Goal: Transaction & Acquisition: Obtain resource

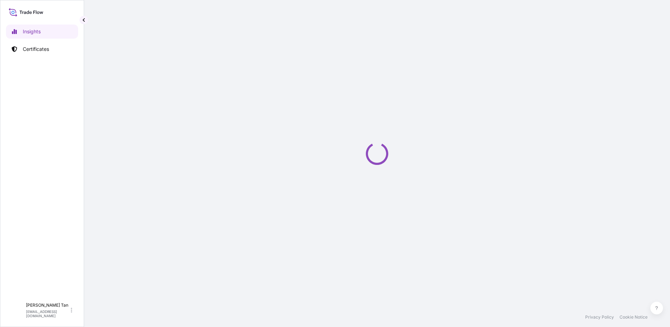
select select "2025"
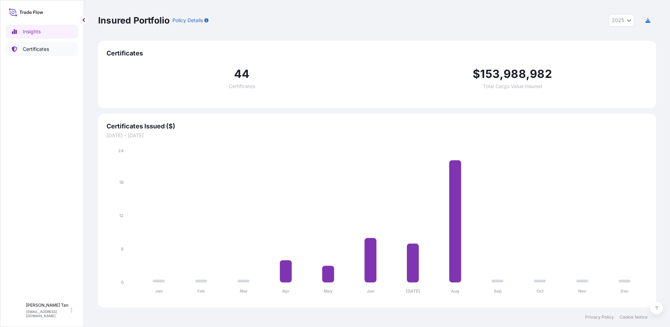
click at [60, 54] on link "Certificates" at bounding box center [42, 49] width 72 height 14
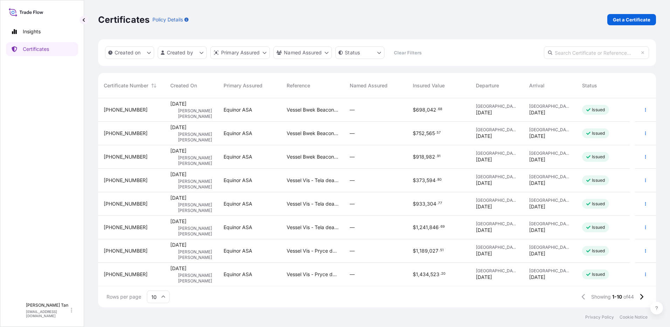
click at [186, 106] on span "[DATE]" at bounding box center [178, 103] width 16 height 7
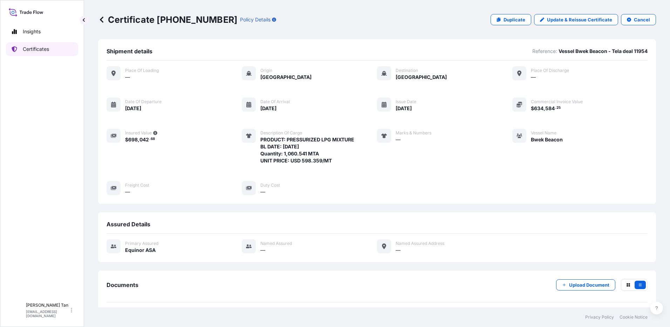
click at [38, 49] on p "Certificates" at bounding box center [36, 49] width 26 height 7
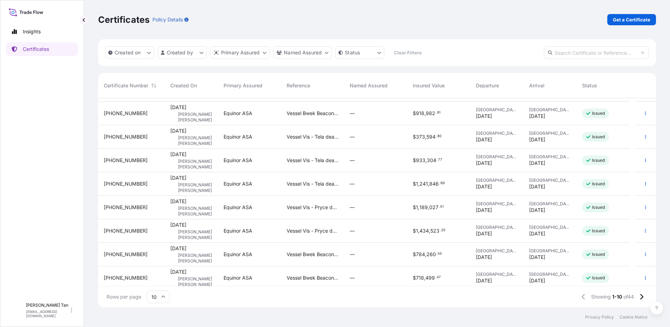
scroll to position [47, 0]
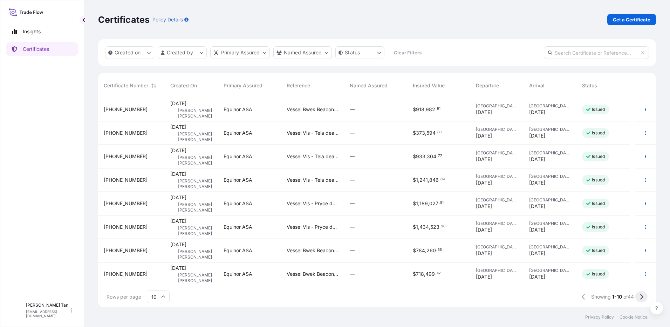
click at [644, 298] on button at bounding box center [642, 296] width 12 height 11
click at [644, 296] on button at bounding box center [642, 296] width 12 height 11
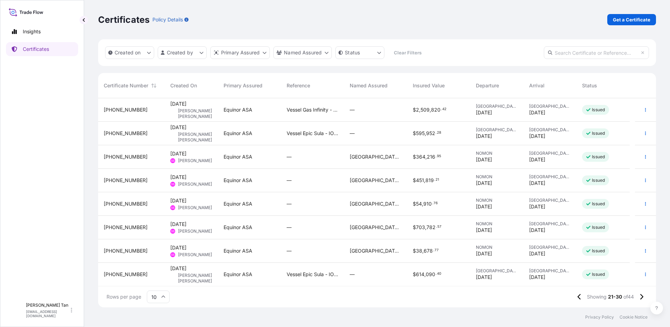
click at [186, 152] on span "30 Jul 2025" at bounding box center [178, 153] width 16 height 7
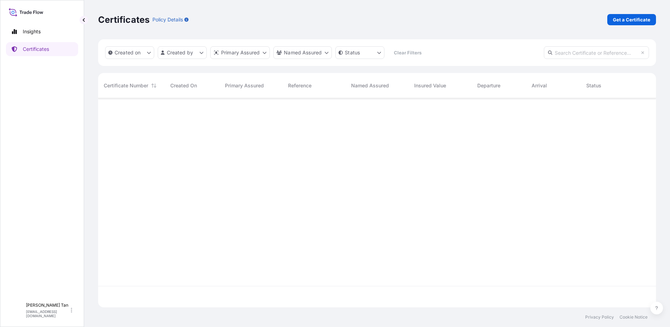
scroll to position [208, 553]
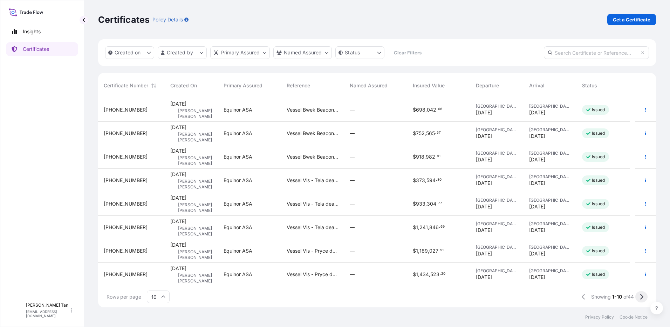
click at [640, 299] on icon at bounding box center [642, 296] width 4 height 6
click at [643, 299] on icon at bounding box center [642, 296] width 4 height 6
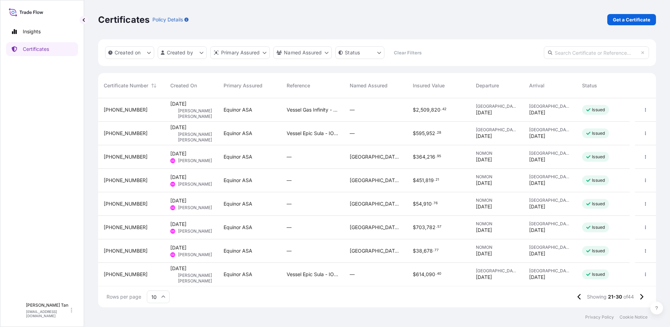
click at [191, 158] on span "Salem Stefanos" at bounding box center [195, 161] width 34 height 6
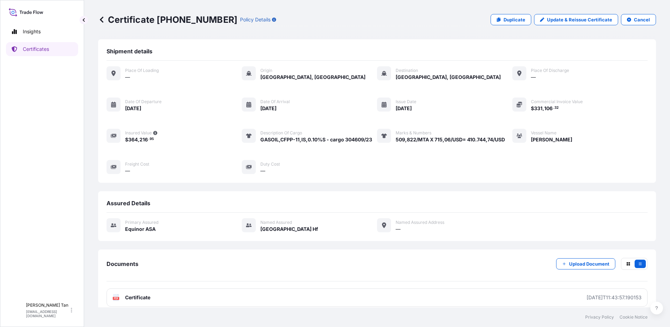
click at [456, 19] on div "Certificate 31491-24-1 Policy Details Duplicate Update & Reissue Certificate Ca…" at bounding box center [377, 19] width 558 height 11
click at [262, 49] on div "Certificate 31491-24-1 Policy Details Duplicate Update & Reissue Certificate Ca…" at bounding box center [377, 153] width 586 height 307
click at [517, 13] on div "Certificate 31491-24-1 Policy Details Duplicate Update & Reissue Certificate Ca…" at bounding box center [377, 19] width 558 height 39
click at [500, 17] on link "Duplicate" at bounding box center [511, 19] width 41 height 11
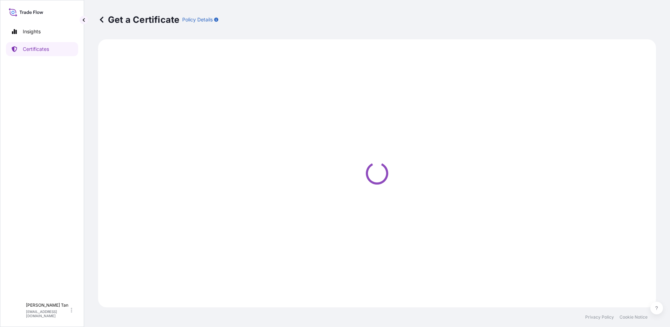
select select "Sea"
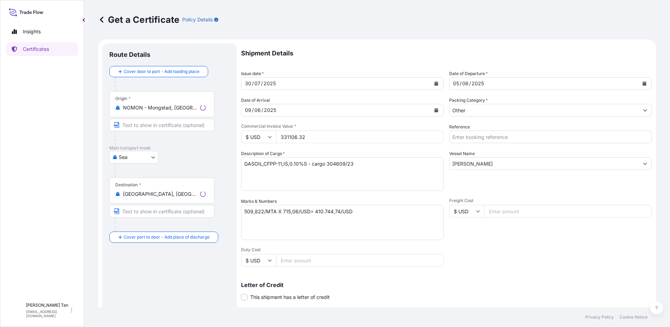
select select "31491"
click at [502, 103] on div "Packing Category * Other" at bounding box center [550, 107] width 203 height 20
click at [499, 108] on input "Other" at bounding box center [544, 110] width 189 height 13
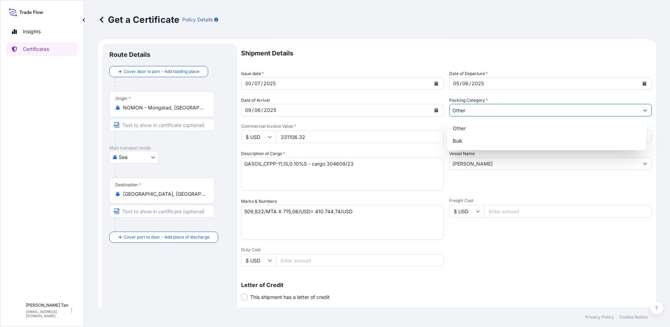
click at [498, 108] on input "Other" at bounding box center [544, 110] width 189 height 13
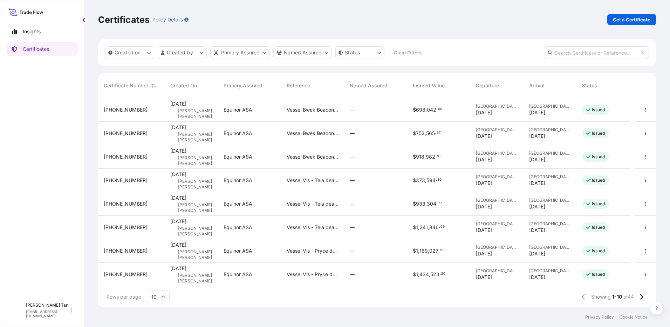
scroll to position [6, 6]
click at [622, 20] on p "Get a Certificate" at bounding box center [632, 19] width 38 height 7
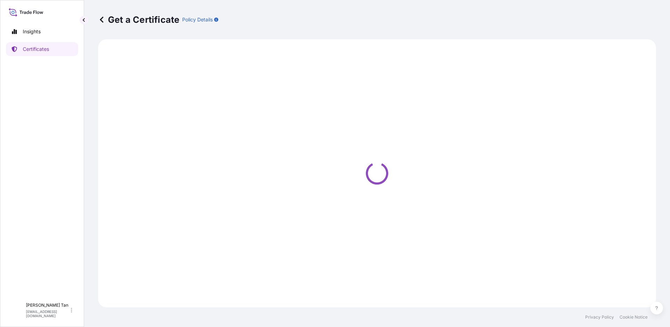
select select "Sea"
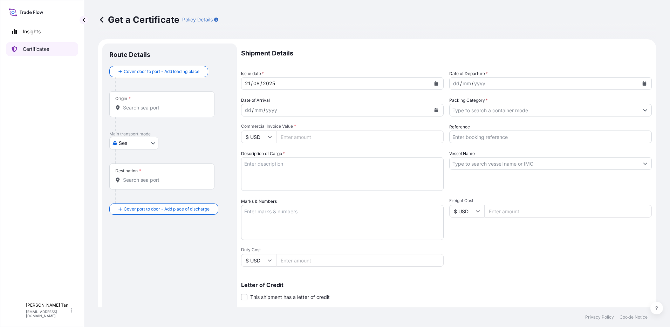
click at [47, 47] on p "Certificates" at bounding box center [36, 49] width 26 height 7
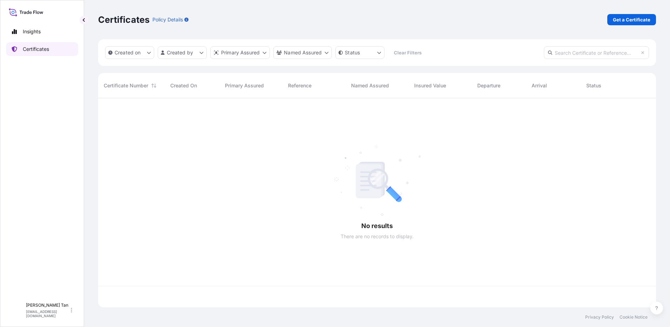
scroll to position [208, 553]
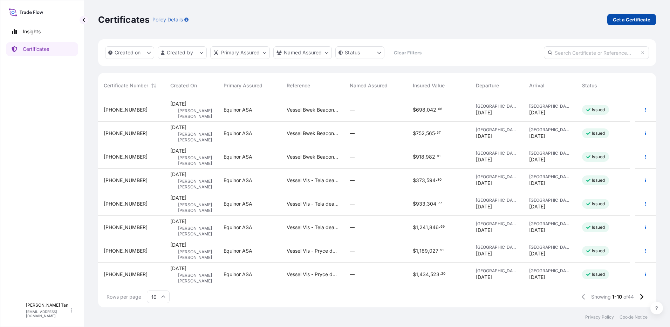
click at [641, 22] on p "Get a Certificate" at bounding box center [632, 19] width 38 height 7
select select "Sea"
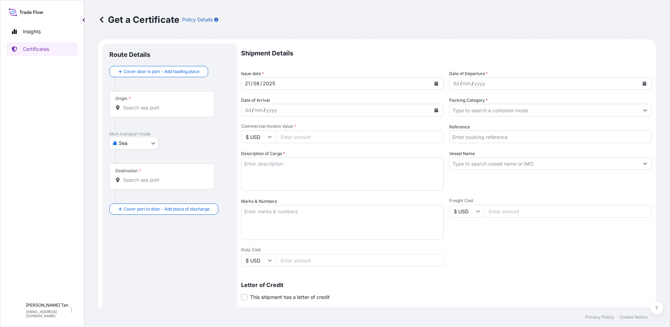
click at [532, 85] on div "dd / mm / yyyy" at bounding box center [544, 83] width 189 height 13
click at [527, 84] on div "dd / mm / yyyy" at bounding box center [544, 83] width 189 height 13
click at [643, 83] on icon "Calendar" at bounding box center [645, 83] width 4 height 4
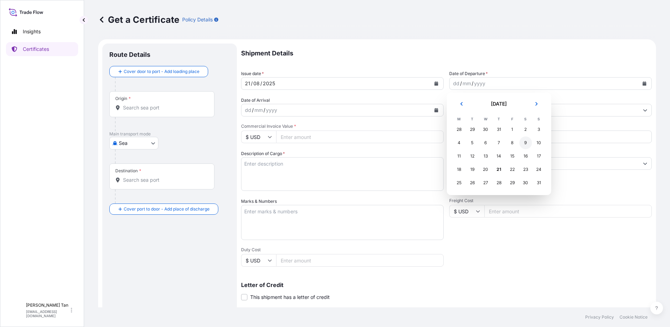
click at [523, 144] on div "9" at bounding box center [525, 142] width 13 height 13
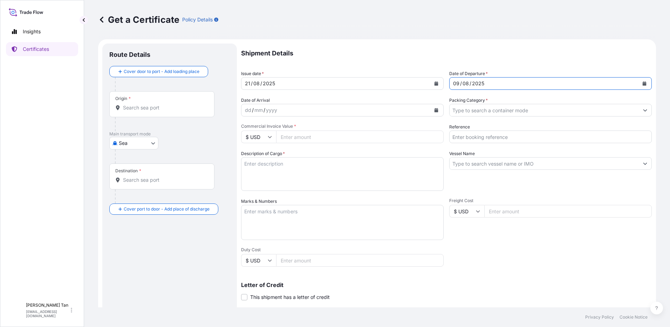
click at [485, 114] on input "Packing Category *" at bounding box center [544, 110] width 189 height 13
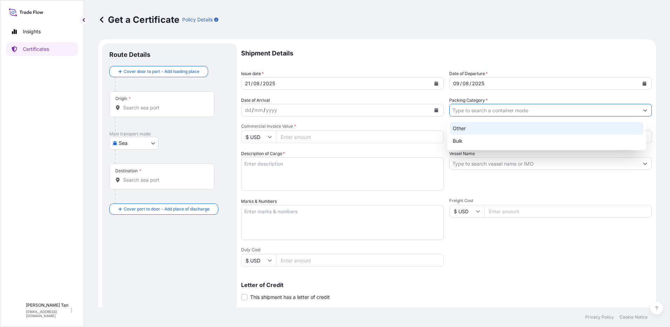
click at [477, 125] on div "Other" at bounding box center [547, 128] width 194 height 13
type input "Other"
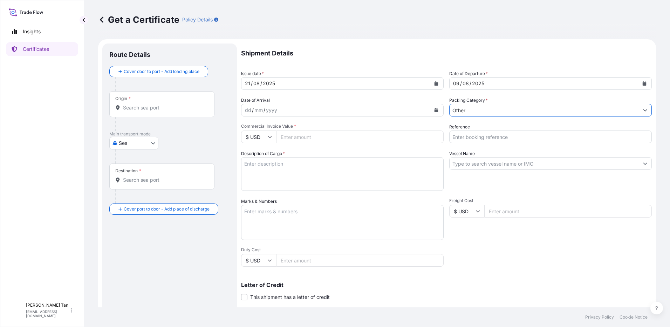
click at [225, 103] on div "Origin *" at bounding box center [169, 111] width 121 height 40
click at [277, 109] on div "yyyy" at bounding box center [271, 110] width 13 height 8
click at [275, 109] on div "yyyy" at bounding box center [271, 110] width 13 height 8
drag, startPoint x: 296, startPoint y: 142, endPoint x: 300, endPoint y: 136, distance: 6.7
click at [296, 142] on input "Commercial Invoice Value *" at bounding box center [360, 136] width 168 height 13
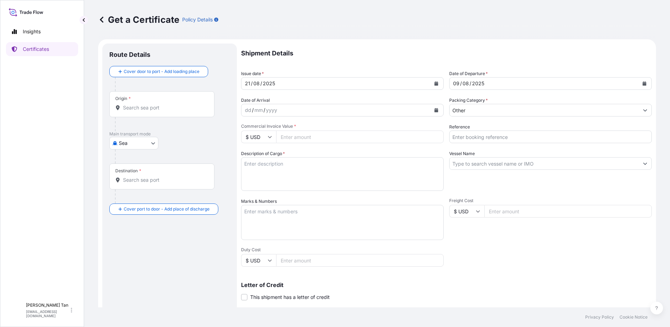
click at [290, 129] on span "Commercial Invoice Value *" at bounding box center [342, 126] width 203 height 6
click at [290, 130] on input "Commercial Invoice Value *" at bounding box center [360, 136] width 168 height 13
paste input "423720.00"
type input "423720.00"
click at [499, 137] on input "Reference" at bounding box center [550, 136] width 203 height 13
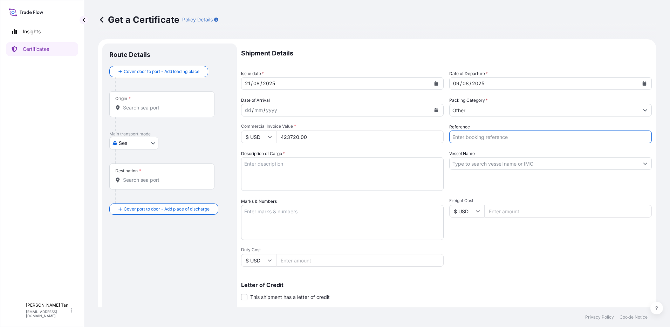
type input "Vessel Bwek Beacon - Tela deal 11954"
type input "[GEOGRAPHIC_DATA]"
type input "Bwek Beacon"
drag, startPoint x: 542, startPoint y: 136, endPoint x: 467, endPoint y: 133, distance: 74.7
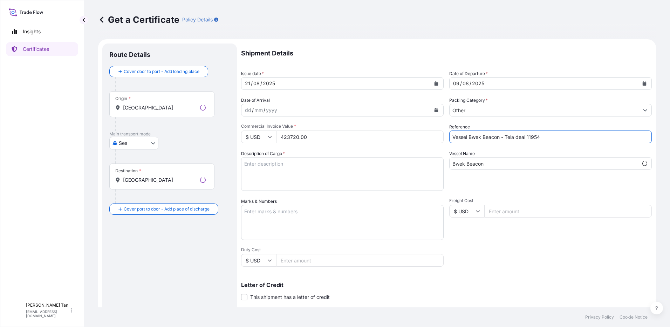
click at [467, 133] on input "Vessel Bwek Beacon - Tela deal 11954" at bounding box center [550, 136] width 203 height 13
click at [538, 139] on input "Vessel Epic Susui - IOC deal 10026" at bounding box center [550, 136] width 203 height 13
type input "Vessel Epic Susui - IOC deal 11990"
click at [475, 182] on div "Vessel Name Bwek Beacon" at bounding box center [550, 170] width 203 height 41
click at [468, 170] on div "Vessel Name Bwek Beacon" at bounding box center [550, 170] width 203 height 41
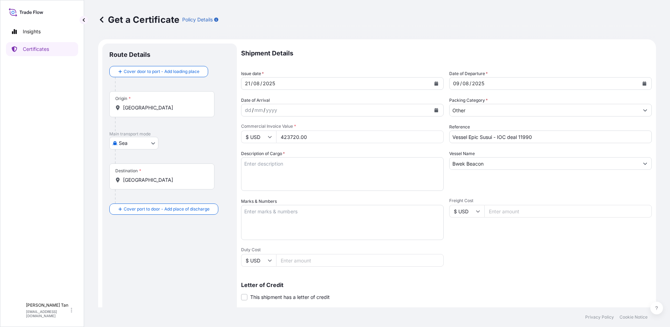
click at [469, 163] on input "Bwek Beacon" at bounding box center [544, 163] width 189 height 13
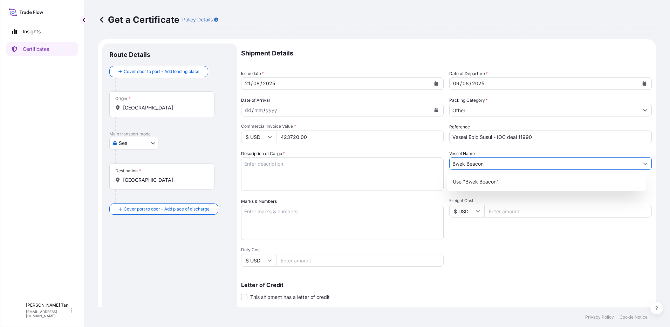
click at [643, 162] on icon "Show suggestions" at bounding box center [645, 163] width 4 height 4
drag, startPoint x: 485, startPoint y: 163, endPoint x: 425, endPoint y: 168, distance: 60.1
click at [426, 168] on div "Shipment Details Issue date * [DATE] Date of Departure * [DATE] Date of Arrival…" at bounding box center [446, 210] width 411 height 334
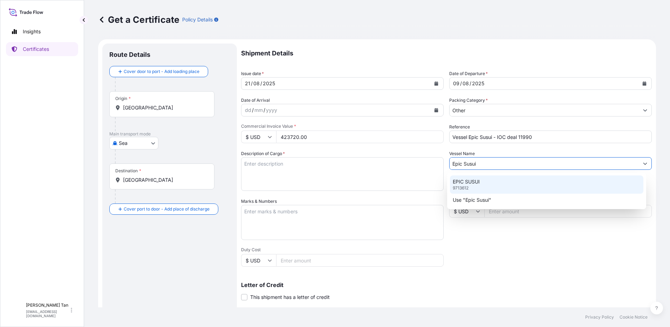
click at [470, 189] on div "EPIC SUSUI 9713612" at bounding box center [547, 184] width 194 height 18
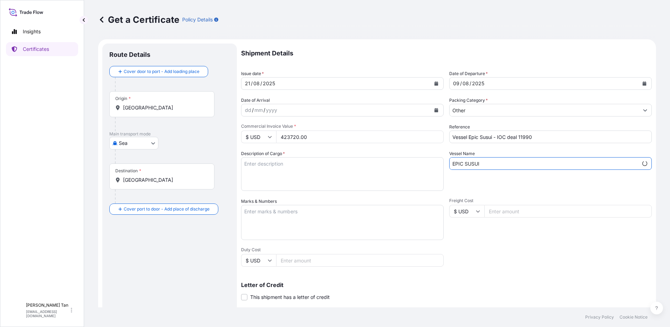
type input "EPIC SUSUI"
click at [323, 174] on textarea "Description of Cargo *" at bounding box center [342, 174] width 203 height 34
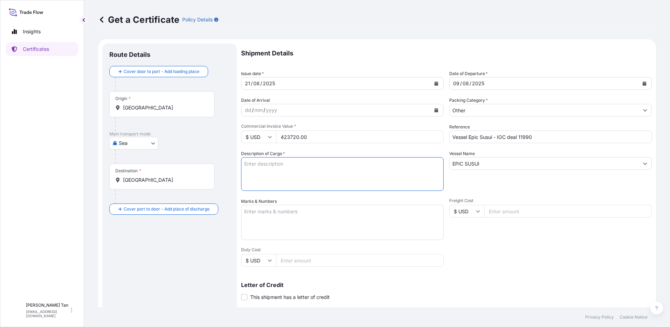
click at [314, 171] on textarea "Description of Cargo *" at bounding box center [342, 174] width 203 height 34
click at [292, 168] on textarea "Description of Cargo *" at bounding box center [342, 174] width 203 height 34
click at [297, 165] on textarea "Description of Cargo *" at bounding box center [342, 174] width 203 height 34
paste textarea "PRODUCT: PRESSURIZED LPG MIXTURE BL DATE: [DATE] Quantity: 1,060.541 MTA UNIT P…"
click at [349, 177] on textarea "PRODUCT: PRESSURIZED LPG MIXTURE BL DATE: [DATE] Quantity: 1,060.541 MTA UNIT P…" at bounding box center [342, 174] width 203 height 34
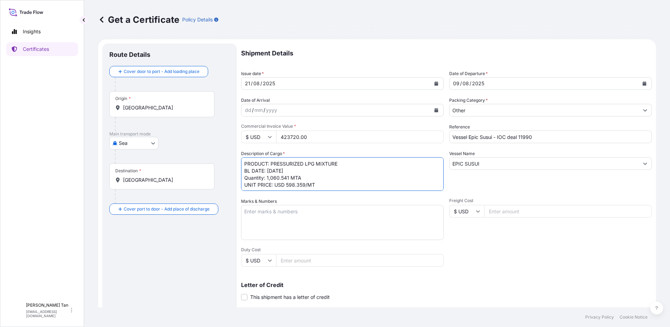
click at [245, 163] on textarea "PRODUCT: PRESSURIZED LPG MIXTURE BL DATE: [DATE] Quantity: 1,060.541 MTA UNIT P…" at bounding box center [342, 174] width 203 height 34
click at [317, 172] on textarea "PRODUCT: PRESSURIZED LPG MIXTURE BL DATE: [DATE] Quantity: 1,060.541 MTA UNIT P…" at bounding box center [342, 174] width 203 height 34
drag, startPoint x: 311, startPoint y: 172, endPoint x: 308, endPoint y: 166, distance: 7.1
click at [310, 171] on textarea "PRODUCT: PRESSURIZED LPG MIXTURE BL DATE: [DATE] Quantity: 1,060.541 MTA UNIT P…" at bounding box center [342, 174] width 203 height 34
drag, startPoint x: 306, startPoint y: 165, endPoint x: 272, endPoint y: 167, distance: 34.0
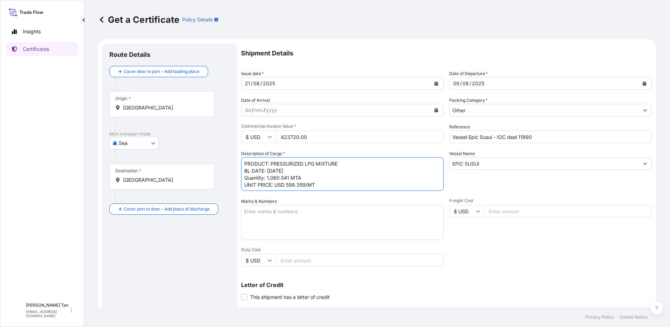
click at [272, 167] on textarea "PRODUCT: PRESSURIZED LPG MIXTURE BL DATE: [DATE] Quantity: 1,060.541 MTA UNIT P…" at bounding box center [342, 174] width 203 height 34
drag, startPoint x: 290, startPoint y: 168, endPoint x: 296, endPoint y: 174, distance: 8.7
click at [290, 168] on textarea "PRODUCT: LPG MIXTURE BL DATE: [DATE] Quantity: 1,060.541 MTA UNIT PRICE: USD 59…" at bounding box center [342, 174] width 203 height 34
click at [244, 163] on textarea "PRODUCT: LPG MIXTURE BL DATE: [DATE] Quantity: 1,060.541 MTA UNIT PRICE: USD 59…" at bounding box center [342, 174] width 203 height 34
drag, startPoint x: 294, startPoint y: 172, endPoint x: 270, endPoint y: 171, distance: 24.6
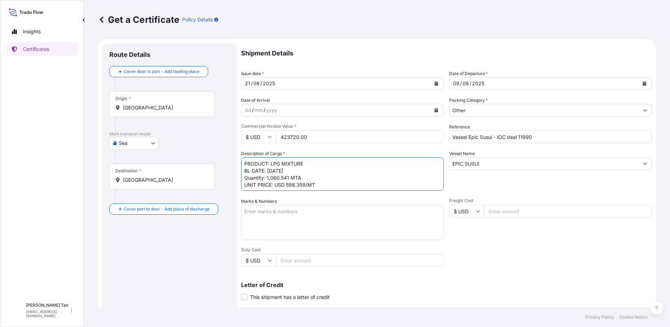
click at [270, 171] on textarea "PRODUCT: LPG MIXTURE BL DATE: [DATE] Quantity: 1,060.541 MTA UNIT PRICE: USD 59…" at bounding box center [342, 174] width 203 height 34
drag, startPoint x: 289, startPoint y: 179, endPoint x: 270, endPoint y: 181, distance: 19.0
click at [270, 181] on textarea "PRODUCT: LPG MIXTURE BL DATE: [DATE] Quantity: 1,060.541 MTA UNIT PRICE: USD 59…" at bounding box center [342, 174] width 203 height 34
click at [304, 185] on textarea "PRODUCT: LPG MIXTURE BL DATE: [DATE] Quantity: 750.00 MTA UNIT PRICE: USD 598.3…" at bounding box center [342, 174] width 203 height 34
type textarea "PRODUCT: LPG MIXTURE BL DATE: [DATE] Quantity: 750.00 MTA UNIT PRICE: USD 854.9…"
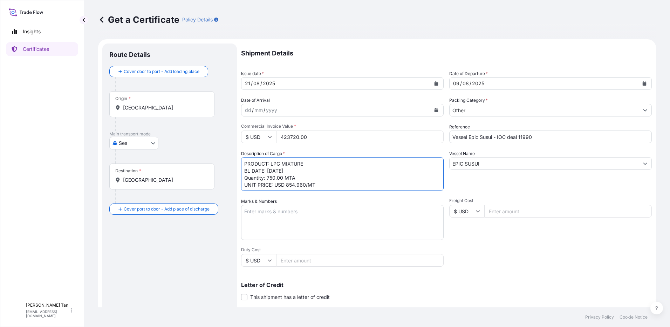
click at [325, 222] on textarea "Marks & Numbers" at bounding box center [342, 222] width 203 height 35
drag, startPoint x: 497, startPoint y: 311, endPoint x: 503, endPoint y: 298, distance: 14.3
click at [498, 310] on footer "Privacy Policy Cookie Notice" at bounding box center [377, 317] width 586 height 20
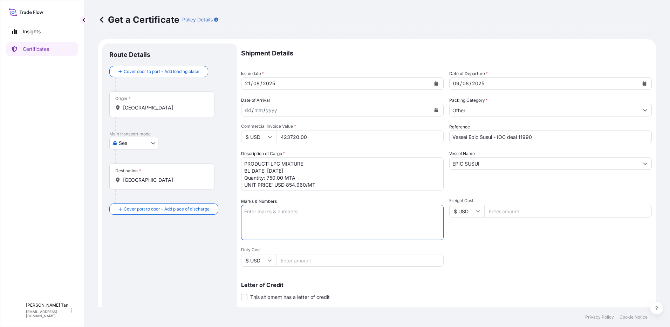
click at [254, 208] on textarea "Marks & Numbers" at bounding box center [342, 222] width 203 height 35
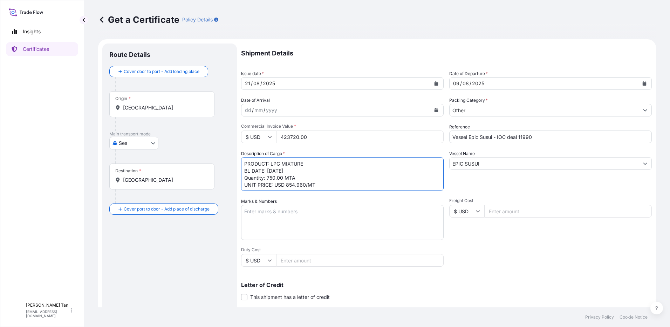
click at [340, 181] on textarea "PRODUCT: LPG MIXTURE BL DATE: [DATE] Quantity: 750.00 MTA UNIT PRICE: USD 854.9…" at bounding box center [342, 174] width 203 height 34
click at [300, 162] on textarea "PRODUCT: LPG MIXTURE BL DATE: [DATE] Quantity: 750.00 MTA UNIT PRICE: USD 854.9…" at bounding box center [342, 174] width 203 height 34
click at [170, 110] on input "[GEOGRAPHIC_DATA]" at bounding box center [164, 107] width 83 height 7
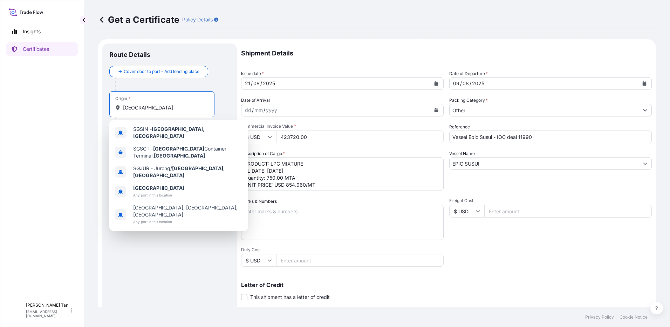
drag, startPoint x: 153, startPoint y: 106, endPoint x: 100, endPoint y: 97, distance: 54.0
click at [100, 97] on form "Route Details Cover door to port - Add loading place Place of loading Road / [G…" at bounding box center [377, 220] width 558 height 362
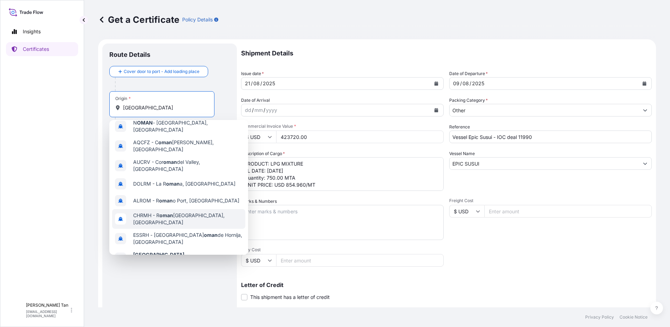
scroll to position [45, 0]
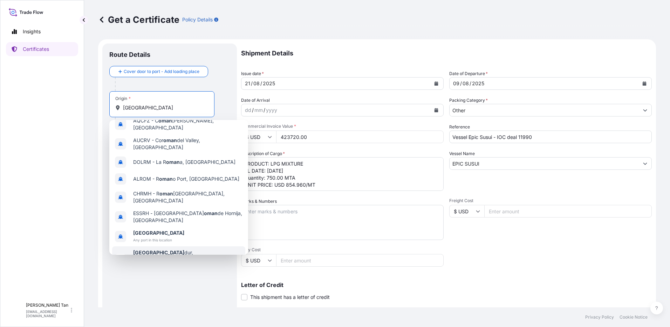
click at [145, 230] on b "[GEOGRAPHIC_DATA]" at bounding box center [158, 233] width 51 height 6
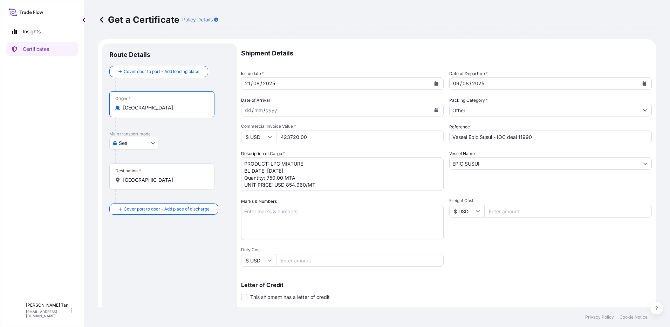
type input "[GEOGRAPHIC_DATA]"
click at [154, 176] on div "Cover door to port - Add loading place Place of loading Road / [GEOGRAPHIC_DATA…" at bounding box center [169, 140] width 121 height 149
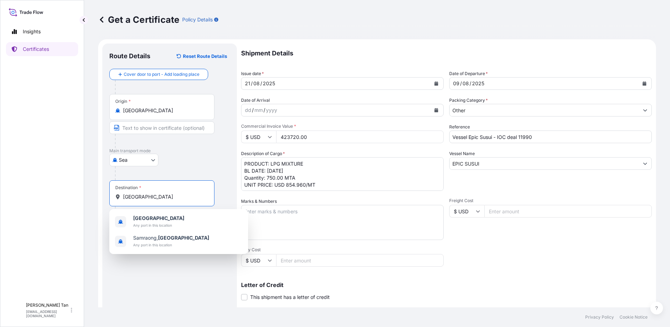
drag, startPoint x: 159, startPoint y: 194, endPoint x: 92, endPoint y: 199, distance: 67.1
click at [92, 199] on div "Get a Certificate Policy Details Route Details Reset Route Details Cover door t…" at bounding box center [377, 153] width 586 height 307
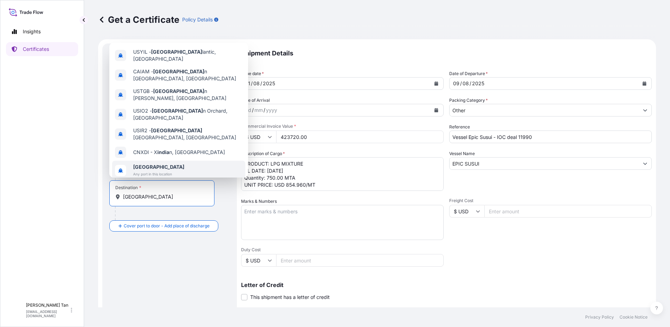
click at [152, 170] on span "Any port in this location" at bounding box center [158, 173] width 51 height 7
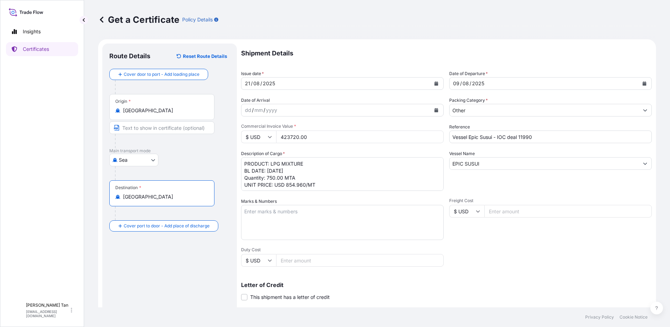
type input "[GEOGRAPHIC_DATA]"
click at [149, 210] on div "Destination * [GEOGRAPHIC_DATA]" at bounding box center [169, 207] width 121 height 54
click at [147, 212] on input "Text to appear on certificate" at bounding box center [161, 214] width 105 height 13
type input "[GEOGRAPHIC_DATA][PERSON_NAME]"
click at [147, 278] on div "Route Details Reset Route Details Cover door to port - Add loading place Place …" at bounding box center [169, 220] width 121 height 340
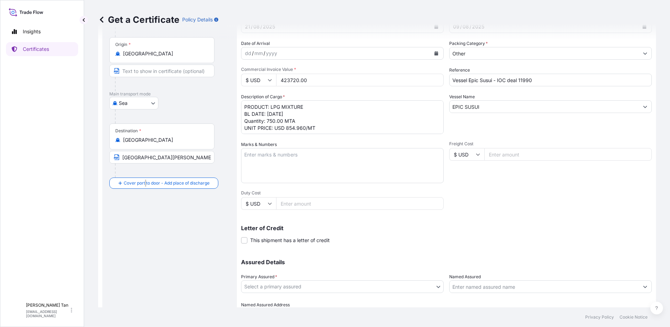
scroll to position [94, 0]
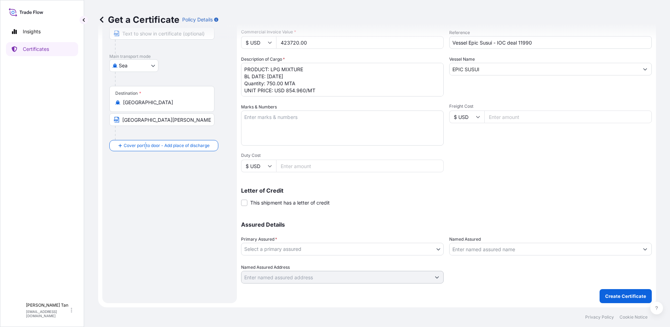
click at [416, 249] on body "Insights Certificates SLL [PERSON_NAME] [PERSON_NAME] [EMAIL_ADDRESS][DOMAIN_NA…" at bounding box center [335, 163] width 670 height 327
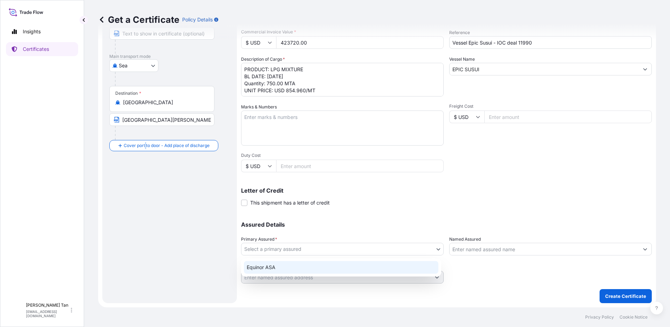
click at [290, 270] on div "Equinor ASA" at bounding box center [341, 267] width 195 height 13
select select "31491"
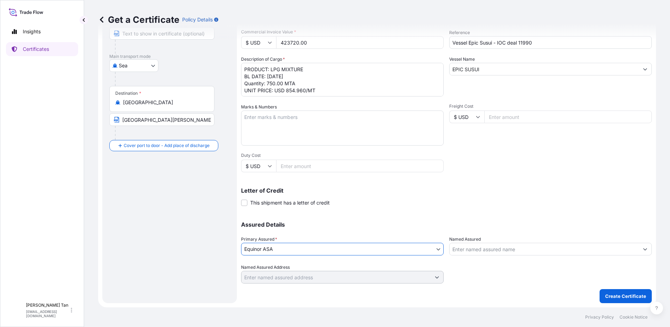
click at [572, 171] on div "Shipment Details Issue date * [DATE] Date of Departure * [DATE] Date of Arrival…" at bounding box center [446, 116] width 411 height 334
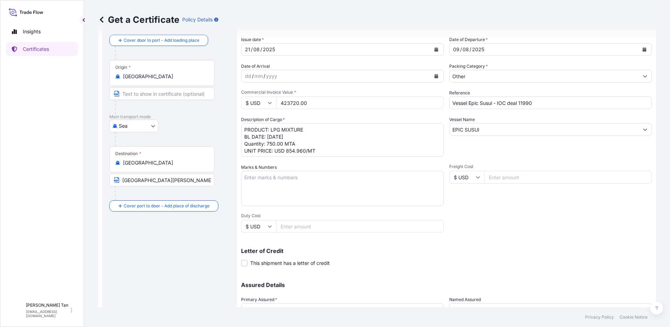
scroll to position [0, 0]
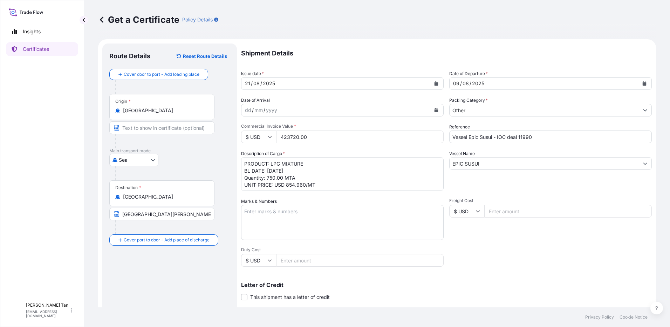
drag, startPoint x: 319, startPoint y: 139, endPoint x: 69, endPoint y: 137, distance: 250.6
click at [144, 139] on form "Route Details Reset Route Details Cover door to port - Add loading place Place …" at bounding box center [377, 220] width 558 height 362
click at [332, 133] on input "Commercial Invoice Value *" at bounding box center [360, 136] width 168 height 13
paste input "641220.00"
type input "641220.00"
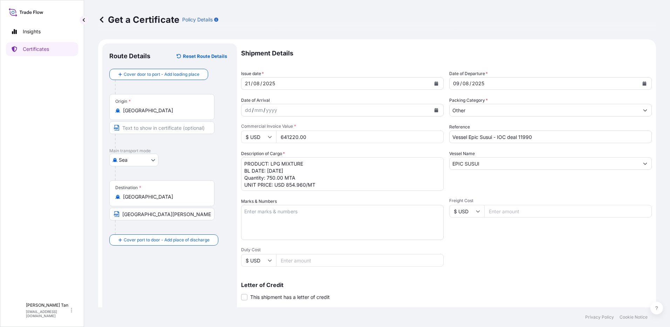
click at [333, 160] on textarea "PRODUCT: LPG MIXTURE BL DATE: [DATE] Quantity: 750.00 MTA UNIT PRICE: USD 854.9…" at bounding box center [342, 174] width 203 height 34
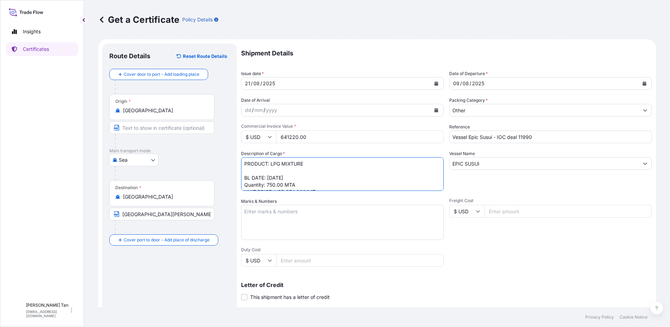
type textarea "PRODUCT: LPG MIXTURE BL DATE: [DATE] Quantity: 750.00 MTA UNIT PRICE: USD 854.9…"
click at [338, 130] on div "Commercial Invoice Value * $ USD 641220.00" at bounding box center [342, 133] width 203 height 20
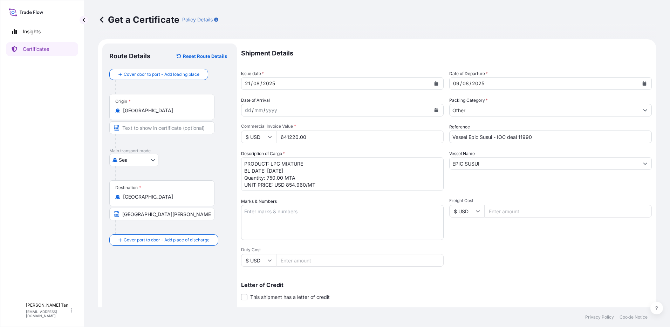
click at [288, 139] on input "641220.00" at bounding box center [360, 136] width 168 height 13
click at [493, 97] on div "Packing Category * Other" at bounding box center [550, 107] width 203 height 20
click at [487, 58] on p "Shipment Details" at bounding box center [446, 53] width 411 height 20
click at [328, 136] on input "641220.00" at bounding box center [360, 136] width 168 height 13
click at [318, 164] on textarea "PRODUCT: LPG MIXTURE BL DATE: [DATE] Quantity: 750.00 MTA UNIT PRICE: USD 854.9…" at bounding box center [342, 174] width 203 height 34
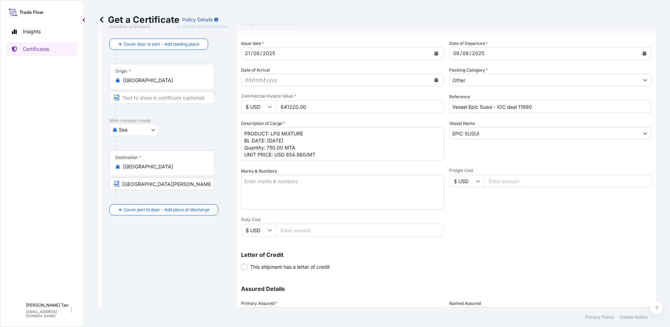
scroll to position [94, 0]
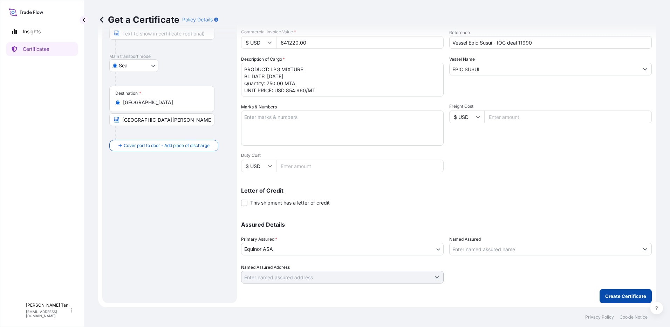
click at [614, 292] on button "Create Certificate" at bounding box center [626, 296] width 52 height 14
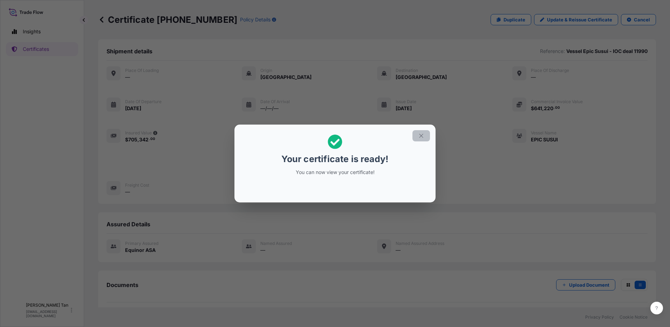
click at [424, 137] on button "button" at bounding box center [422, 135] width 18 height 11
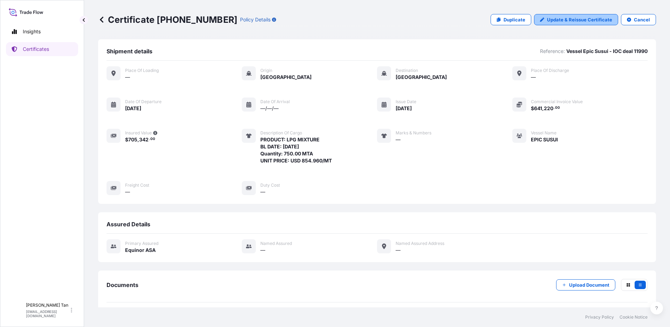
click at [593, 19] on p "Update & Reissue Certificate" at bounding box center [579, 19] width 65 height 7
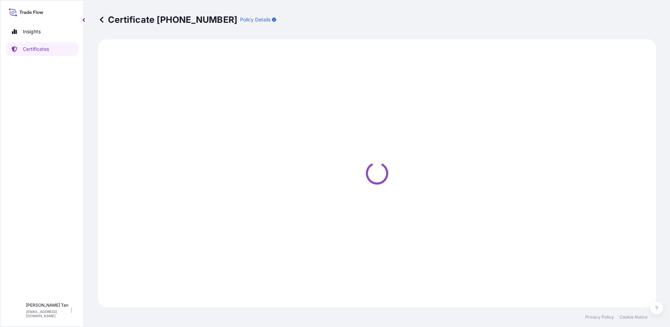
select select "Sea"
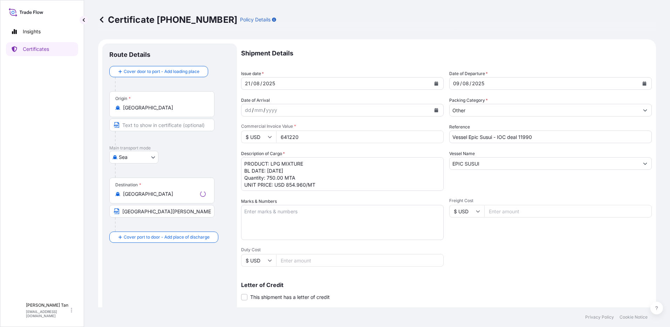
click at [124, 123] on input "Text to appear on certificate" at bounding box center [161, 124] width 105 height 13
select select "31491"
type input "DUQM Port"
click at [152, 128] on input "DUQM Port" at bounding box center [161, 124] width 105 height 13
drag, startPoint x: 155, startPoint y: 126, endPoint x: 108, endPoint y: 124, distance: 46.3
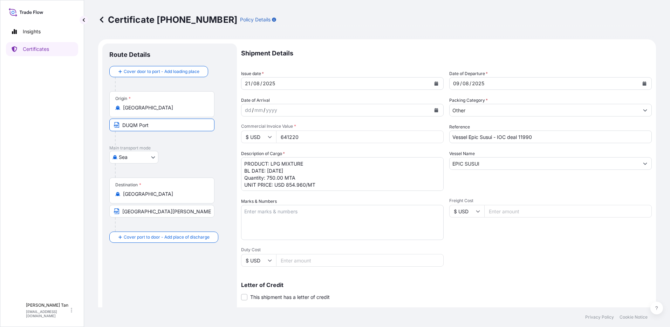
click at [108, 124] on div "Route Details Cover door to port - Add loading place Place of loading Road / [G…" at bounding box center [169, 220] width 135 height 354
click at [161, 129] on input "duqm port" at bounding box center [161, 124] width 105 height 13
click at [160, 123] on input "duqm port" at bounding box center [161, 124] width 105 height 13
drag, startPoint x: 160, startPoint y: 123, endPoint x: 137, endPoint y: 127, distance: 23.8
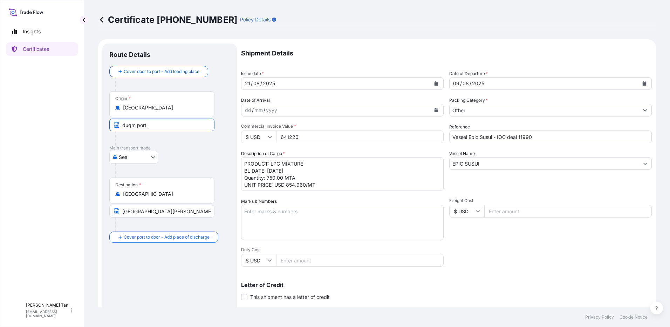
click at [137, 127] on input "duqm port" at bounding box center [161, 124] width 105 height 13
type input "d"
type input "DUQM"
click at [142, 138] on div at bounding box center [165, 138] width 100 height 14
drag, startPoint x: 228, startPoint y: 155, endPoint x: 216, endPoint y: 147, distance: 14.6
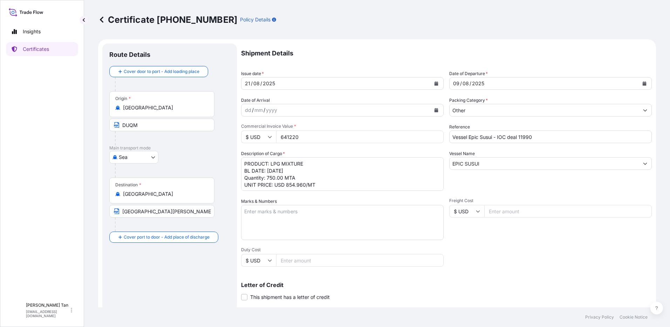
click at [228, 155] on div "[GEOGRAPHIC_DATA]" at bounding box center [169, 157] width 121 height 13
click at [174, 109] on input "[GEOGRAPHIC_DATA]" at bounding box center [164, 107] width 83 height 7
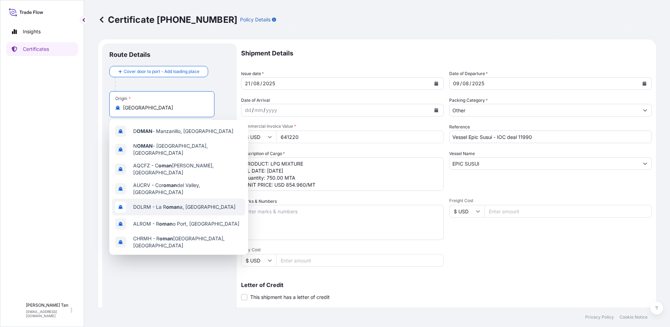
drag, startPoint x: 147, startPoint y: 107, endPoint x: 27, endPoint y: 106, distance: 120.2
click at [25, 107] on div "Insights Certificates SLL [PERSON_NAME] [PERSON_NAME] [EMAIL_ADDRESS][DOMAIN_NA…" at bounding box center [335, 163] width 670 height 327
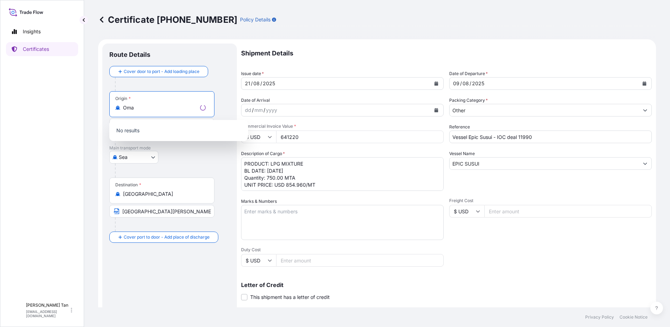
type input "[GEOGRAPHIC_DATA]"
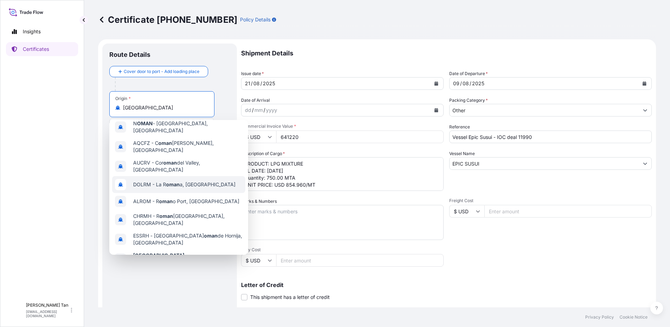
scroll to position [45, 0]
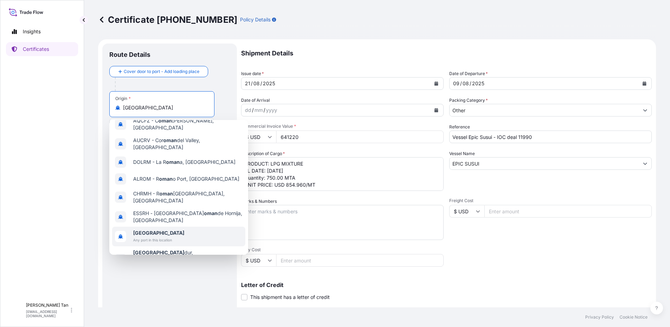
click at [154, 236] on span "Any port in this location" at bounding box center [158, 239] width 51 height 7
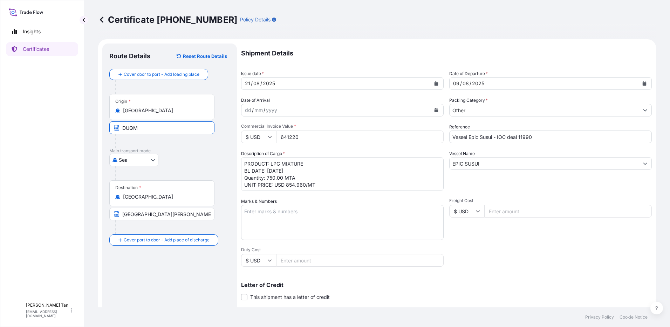
drag, startPoint x: 150, startPoint y: 125, endPoint x: 40, endPoint y: 128, distance: 109.8
click at [40, 128] on div "Insights Certificates SLL [PERSON_NAME] [PERSON_NAME] [EMAIL_ADDRESS][DOMAIN_NA…" at bounding box center [335, 163] width 670 height 327
click at [165, 129] on input "Text to appear on certificate" at bounding box center [161, 127] width 105 height 13
type input "DUQM"
click at [199, 152] on p "Main transport mode" at bounding box center [169, 151] width 121 height 6
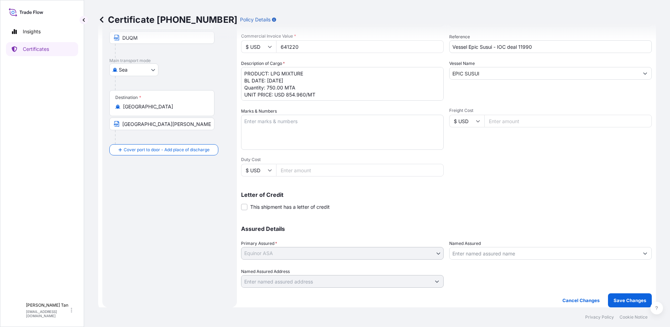
scroll to position [94, 0]
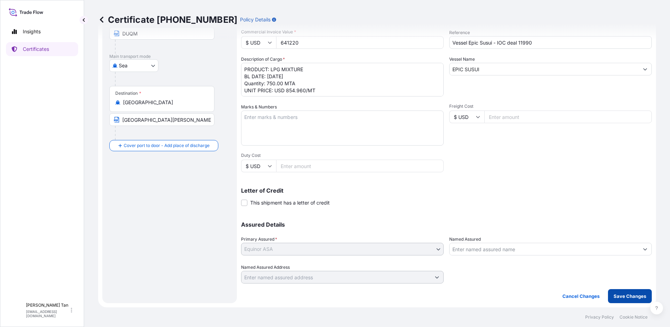
click at [634, 293] on p "Save Changes" at bounding box center [630, 295] width 33 height 7
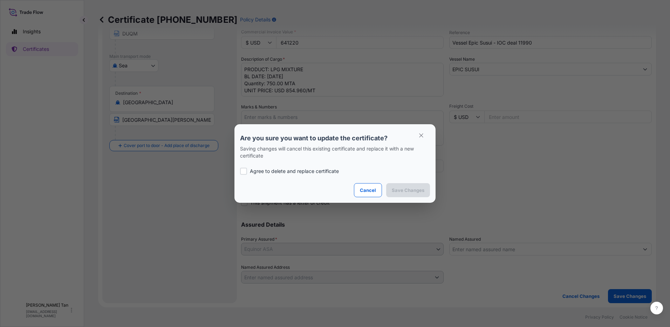
click at [242, 175] on div "Agree to delete and replace certificate" at bounding box center [335, 171] width 190 height 24
click at [251, 172] on p "Agree to delete and replace certificate" at bounding box center [294, 171] width 89 height 7
checkbox input "true"
click at [405, 193] on button "Save Changes" at bounding box center [408, 190] width 44 height 14
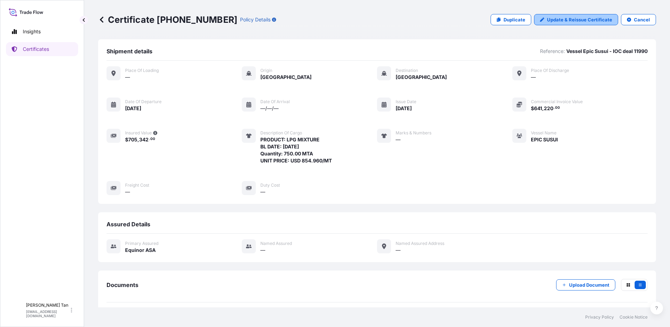
click at [553, 14] on link "Update & Reissue Certificate" at bounding box center [576, 19] width 84 height 11
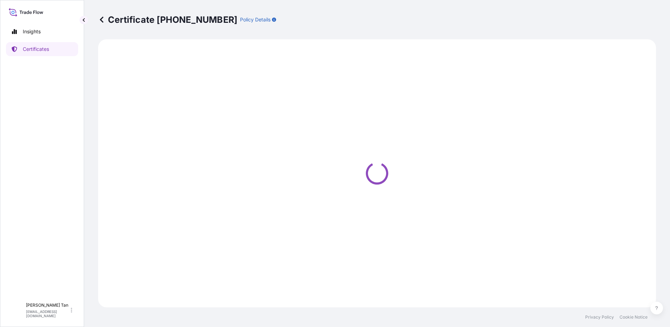
select select "Sea"
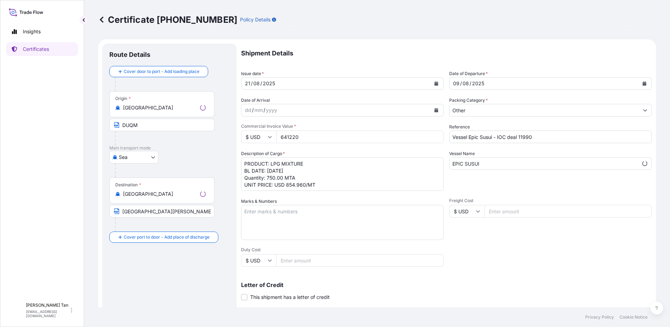
select select "31491"
click at [266, 105] on div "dd / mm / yyyy" at bounding box center [336, 110] width 189 height 13
click at [438, 108] on button "Calendar" at bounding box center [436, 109] width 11 height 11
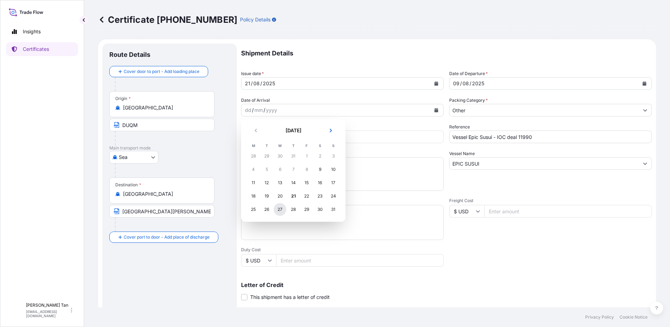
click at [281, 210] on div "27" at bounding box center [280, 209] width 13 height 13
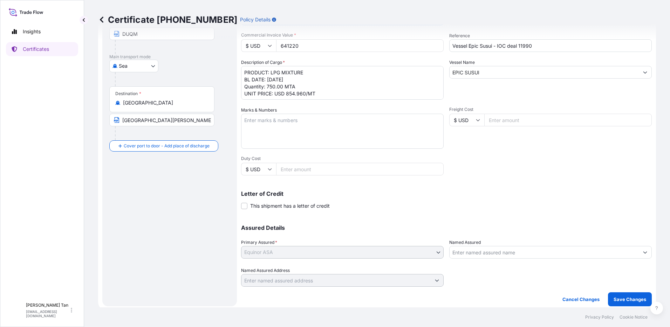
scroll to position [94, 0]
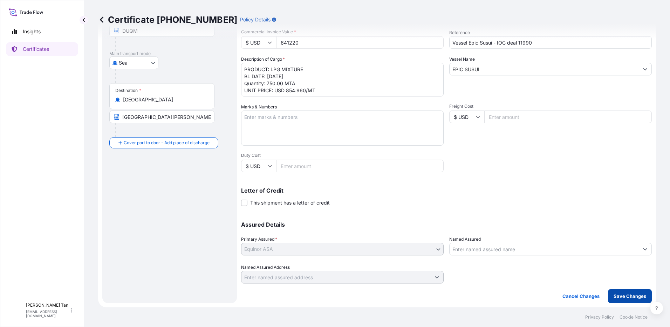
click at [628, 297] on p "Save Changes" at bounding box center [630, 295] width 33 height 7
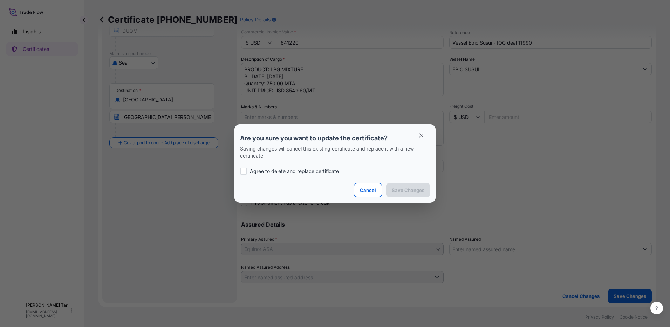
click at [258, 169] on p "Agree to delete and replace certificate" at bounding box center [294, 171] width 89 height 7
checkbox input "true"
click at [403, 193] on p "Save Changes" at bounding box center [408, 189] width 33 height 7
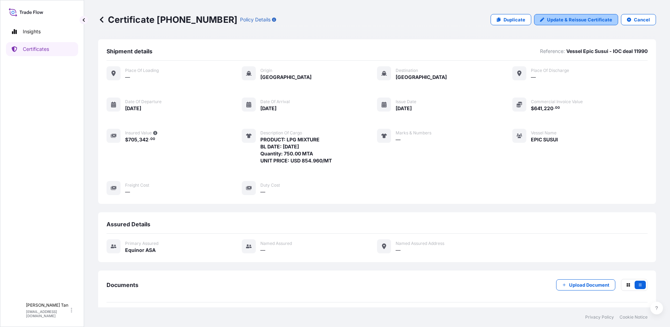
click at [544, 23] on link "Update & Reissue Certificate" at bounding box center [576, 19] width 84 height 11
select select "Sea"
select select "31491"
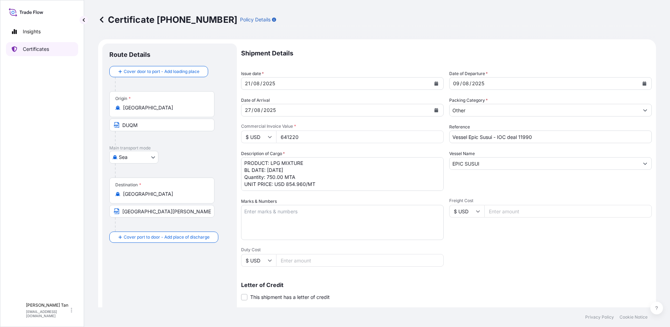
click at [44, 51] on p "Certificates" at bounding box center [36, 49] width 26 height 7
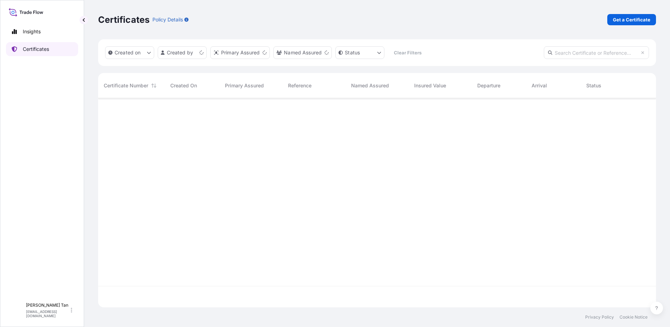
scroll to position [208, 553]
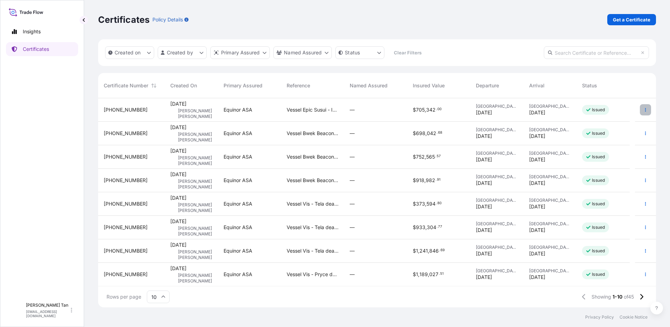
click at [640, 112] on button "button" at bounding box center [645, 109] width 11 height 11
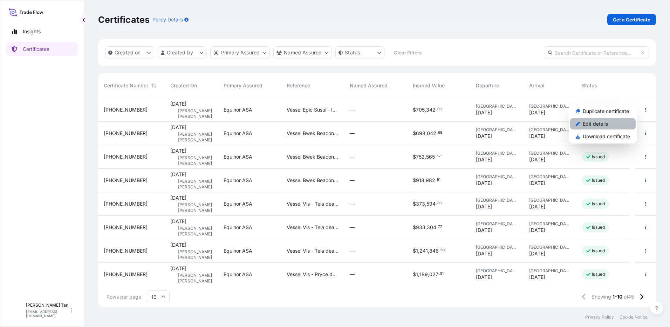
click at [598, 120] on link "Edit details" at bounding box center [603, 123] width 66 height 11
select select "Sea"
select select "31491"
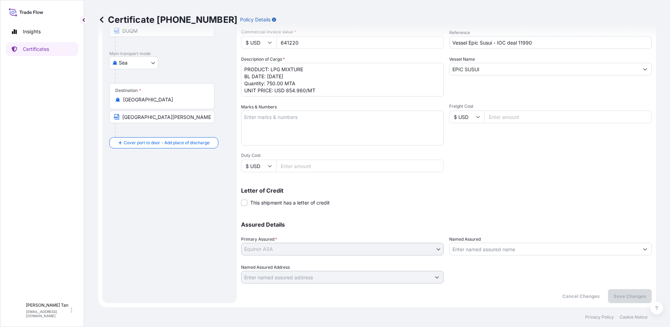
scroll to position [59, 0]
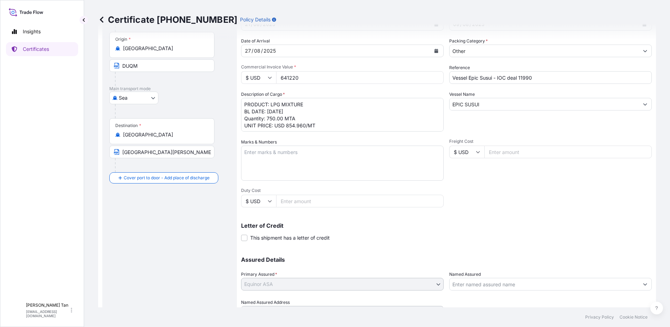
click at [42, 58] on div "Insights Certificates" at bounding box center [42, 158] width 72 height 281
click at [33, 50] on p "Certificates" at bounding box center [36, 49] width 26 height 7
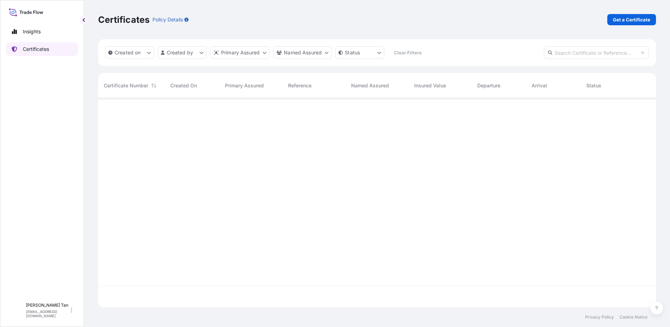
scroll to position [208, 553]
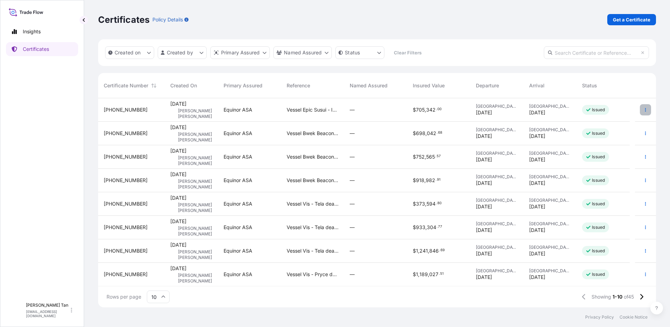
click at [645, 109] on button "button" at bounding box center [645, 109] width 11 height 11
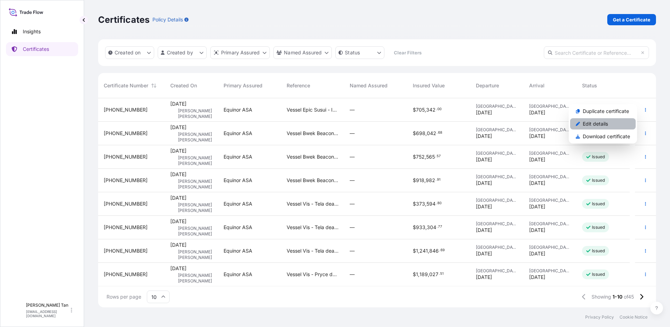
click at [617, 123] on link "Edit details" at bounding box center [603, 123] width 66 height 11
select select "Sea"
select select "31491"
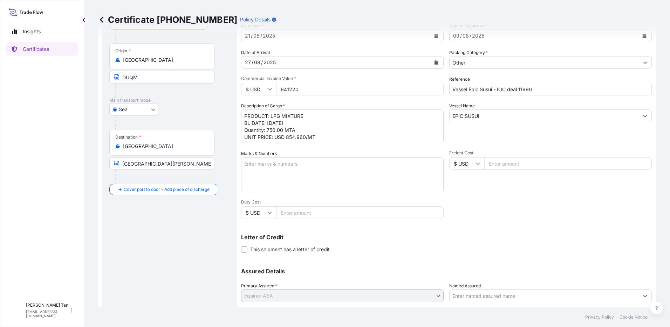
scroll to position [94, 0]
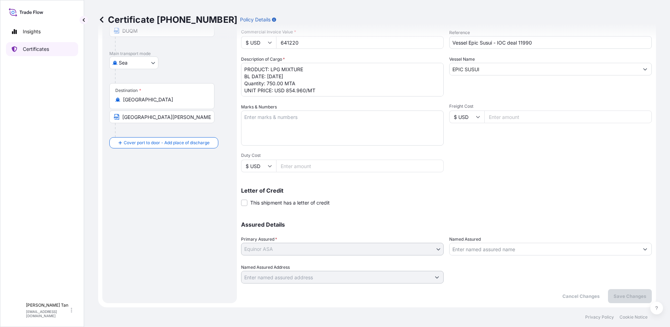
click at [25, 49] on p "Certificates" at bounding box center [36, 49] width 26 height 7
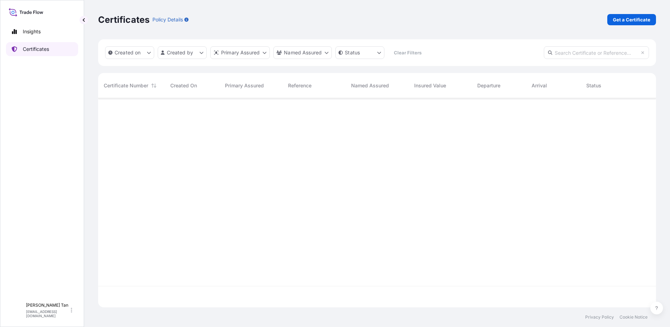
scroll to position [208, 553]
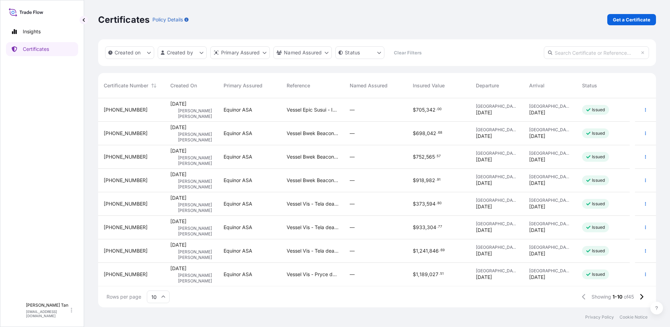
click at [192, 112] on span "[PERSON_NAME] [PERSON_NAME]" at bounding box center [195, 113] width 34 height 11
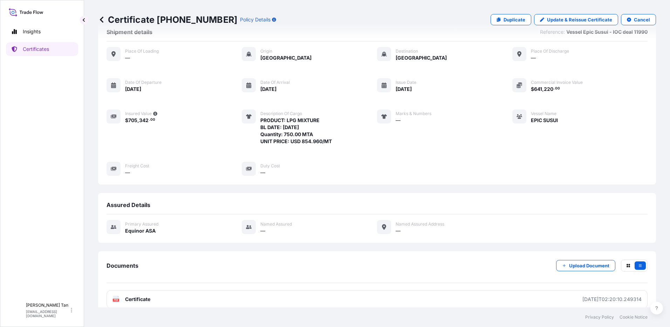
scroll to position [29, 0]
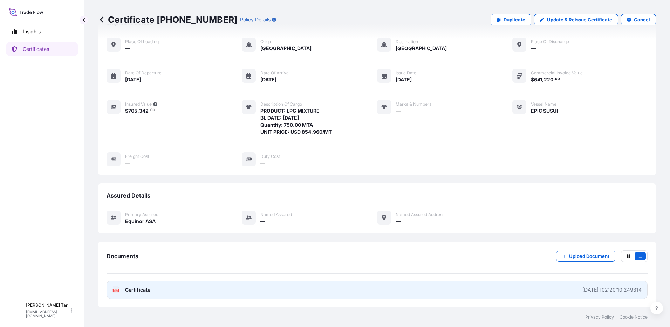
click at [122, 288] on div "PDF Certificate" at bounding box center [132, 289] width 38 height 7
click at [132, 285] on link "PDF Certificate [DATE]T02:20:10.249314" at bounding box center [377, 289] width 541 height 18
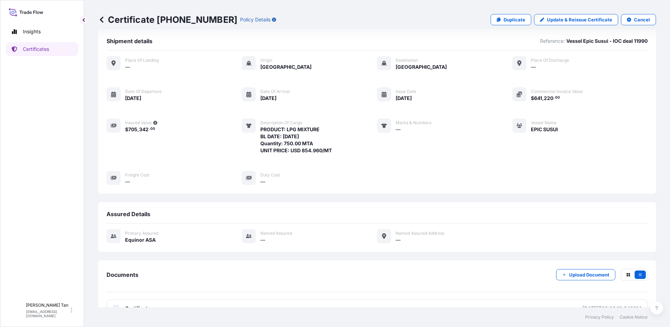
scroll to position [0, 0]
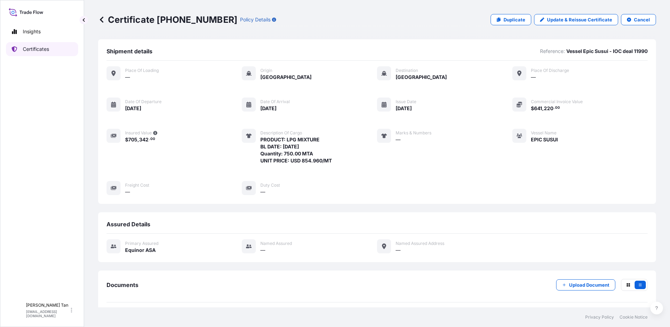
click at [36, 46] on p "Certificates" at bounding box center [36, 49] width 26 height 7
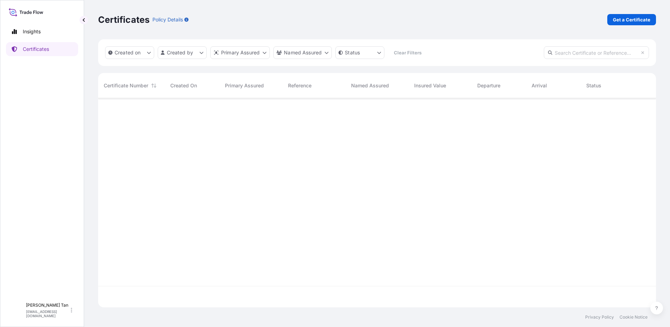
scroll to position [208, 553]
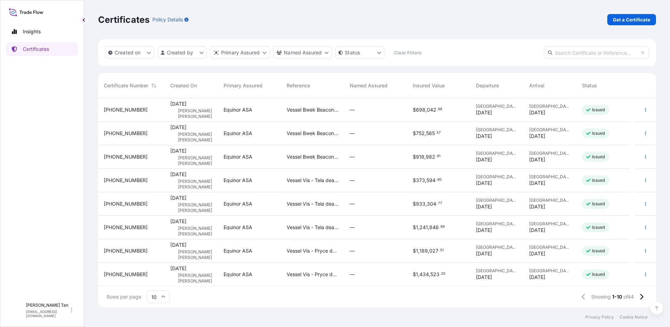
click at [190, 108] on span "[PERSON_NAME] [PERSON_NAME]" at bounding box center [195, 113] width 34 height 11
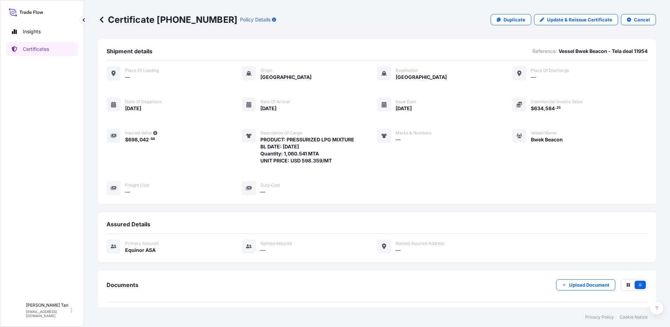
click at [333, 158] on span "PRODUCT: PRESSURIZED LPG MIXTURE BL DATE: [DATE] Quantity: 1,060.541 MTA UNIT P…" at bounding box center [307, 150] width 94 height 28
drag, startPoint x: 330, startPoint y: 161, endPoint x: 259, endPoint y: 141, distance: 73.3
click at [260, 141] on span "PRODUCT: PRESSURIZED LPG MIXTURE BL DATE: [DATE] Quantity: 1,060.541 MTA UNIT P…" at bounding box center [307, 150] width 94 height 28
copy span "PRODUCT: PRESSURIZED LPG MIXTURE BL DATE: [DATE] Quantity: 1,060.541 MTA UNIT P…"
